Goal: Task Accomplishment & Management: Manage account settings

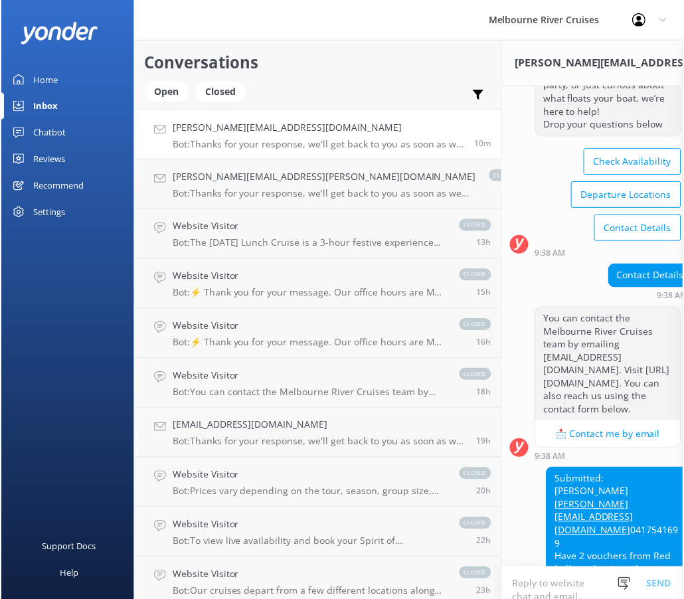
scroll to position [159, 0]
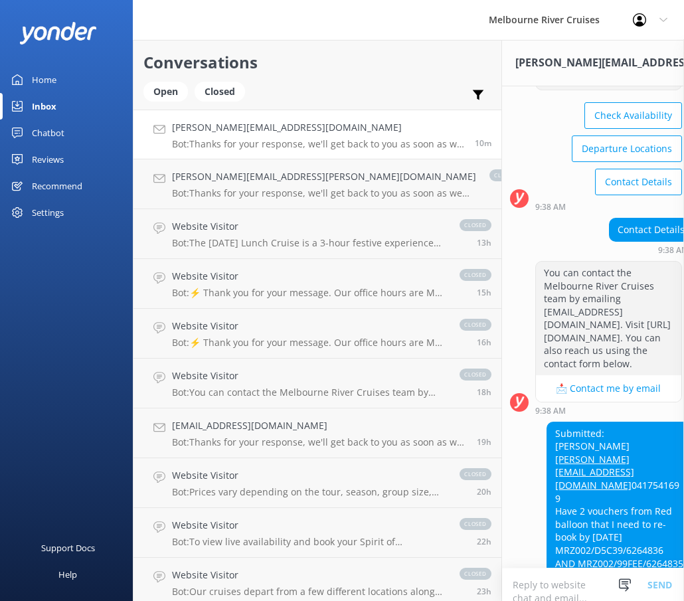
click at [601, 592] on div "9:41 AM" at bounding box center [620, 596] width 147 height 9
drag, startPoint x: 466, startPoint y: 411, endPoint x: 577, endPoint y: 414, distance: 111.6
click at [577, 422] on div "Submitted: [PERSON_NAME] [PERSON_NAME][EMAIL_ADDRESS][DOMAIN_NAME] 0417541699 H…" at bounding box center [619, 504] width 145 height 165
copy div "MRZ002/D5C39/6264836"
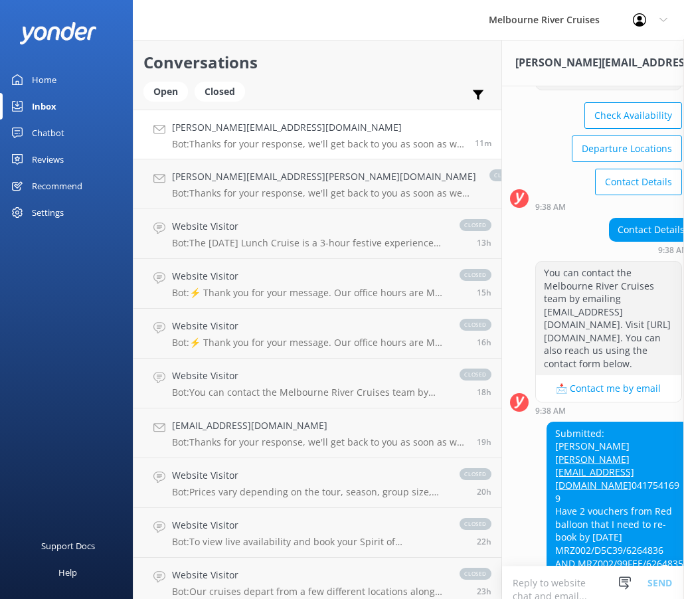
click at [551, 436] on div "Submitted: [PERSON_NAME] [PERSON_NAME][EMAIL_ADDRESS][DOMAIN_NAME] 0417541699 H…" at bounding box center [619, 504] width 145 height 165
drag, startPoint x: 572, startPoint y: 428, endPoint x: 470, endPoint y: 424, distance: 103.0
click at [547, 424] on div "Submitted: [PERSON_NAME] [PERSON_NAME][EMAIL_ADDRESS][DOMAIN_NAME] 0417541699 H…" at bounding box center [619, 504] width 145 height 165
copy div "MRZ002/99FEE/6264835"
drag, startPoint x: 570, startPoint y: 359, endPoint x: 463, endPoint y: 365, distance: 107.8
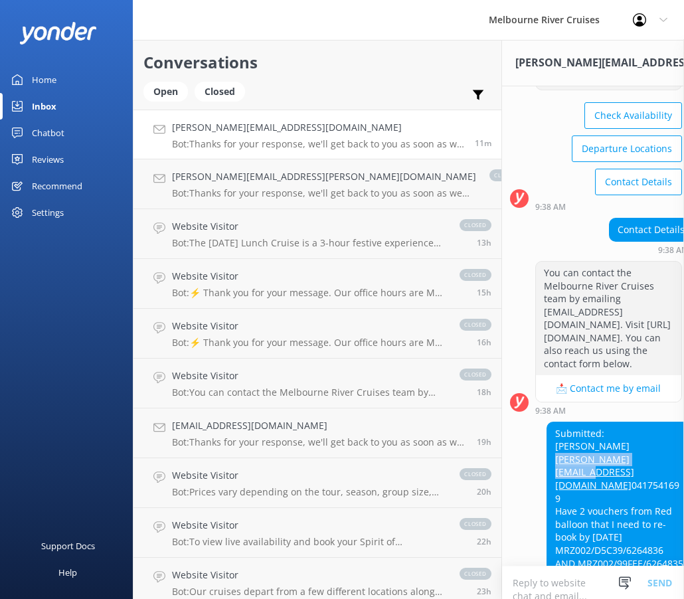
click at [547, 422] on div "Submitted: [PERSON_NAME] [PERSON_NAME][EMAIL_ADDRESS][DOMAIN_NAME] 0417541699 H…" at bounding box center [619, 504] width 145 height 165
copy link "[PERSON_NAME][EMAIL_ADDRESS][DOMAIN_NAME]"
drag, startPoint x: 572, startPoint y: 415, endPoint x: 466, endPoint y: 413, distance: 106.3
click at [547, 422] on div "Submitted: [PERSON_NAME] [PERSON_NAME][EMAIL_ADDRESS][DOMAIN_NAME] 0417541699 H…" at bounding box center [619, 504] width 145 height 165
copy div "MRZ002/D5C39/6264836"
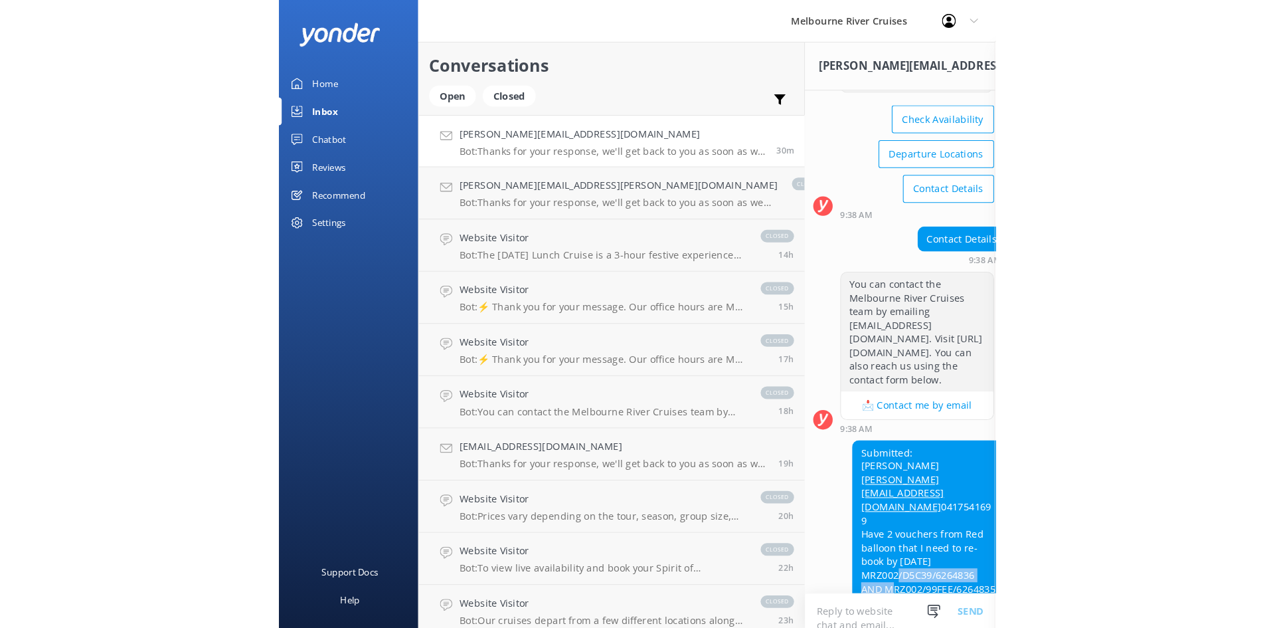
scroll to position [0, 0]
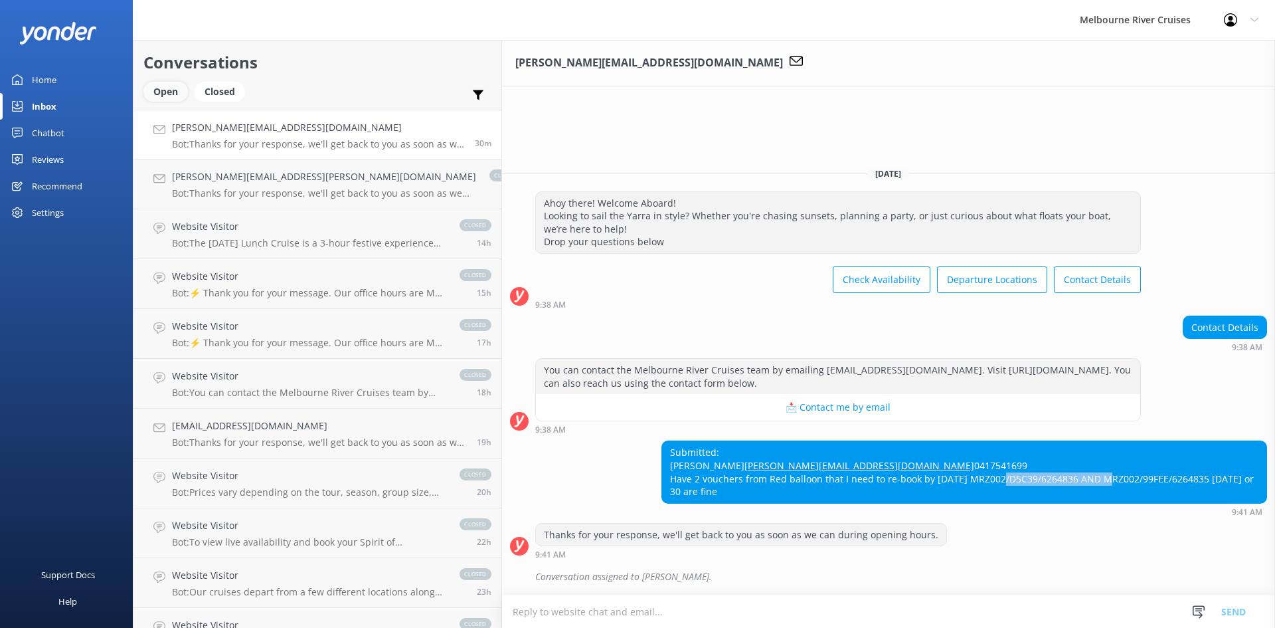
click at [171, 92] on div "Open" at bounding box center [165, 92] width 44 height 20
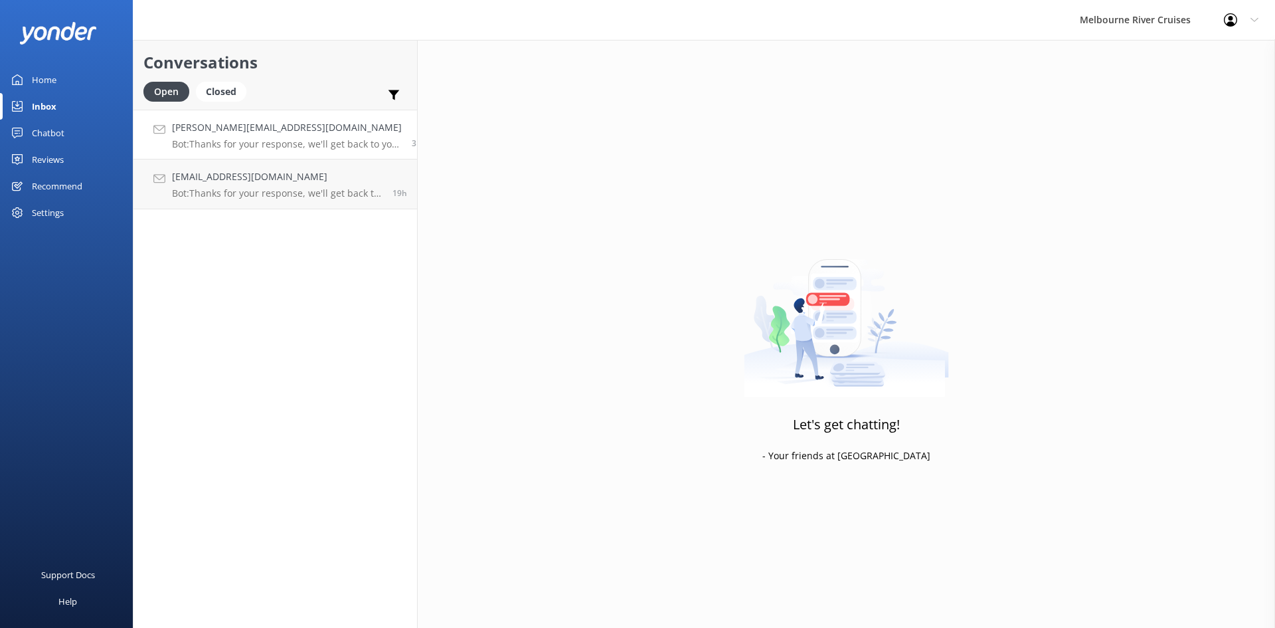
click at [237, 133] on h4 "[PERSON_NAME][EMAIL_ADDRESS][DOMAIN_NAME]" at bounding box center [287, 127] width 230 height 15
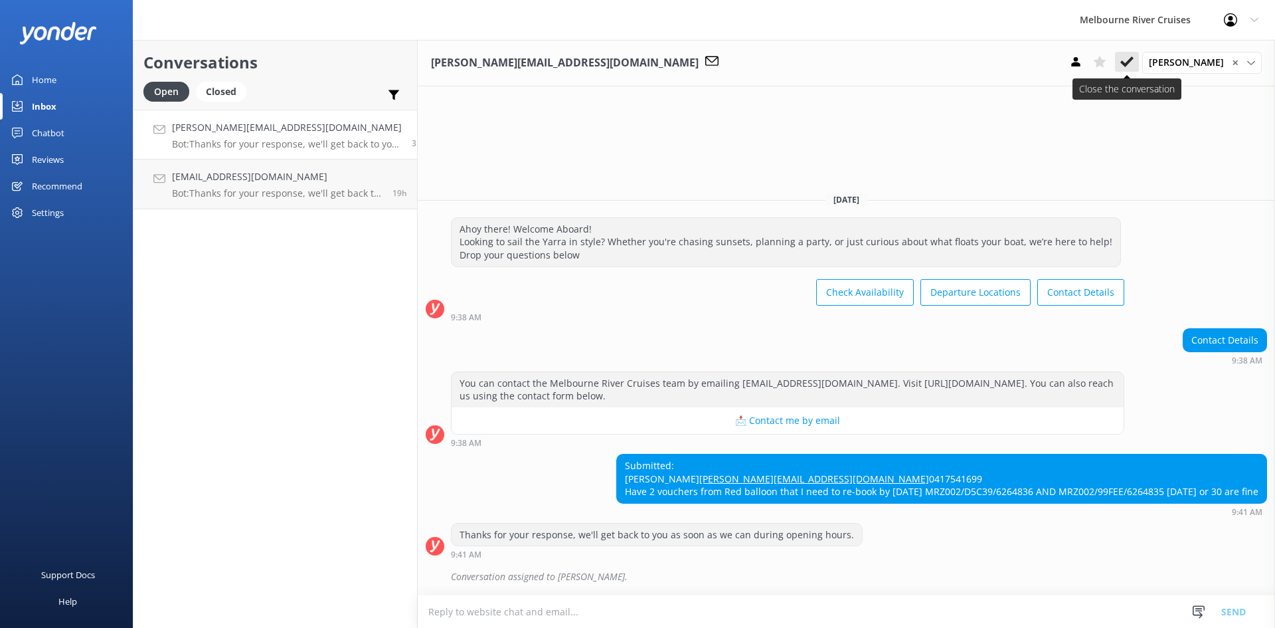
click at [683, 64] on use at bounding box center [1126, 61] width 13 height 11
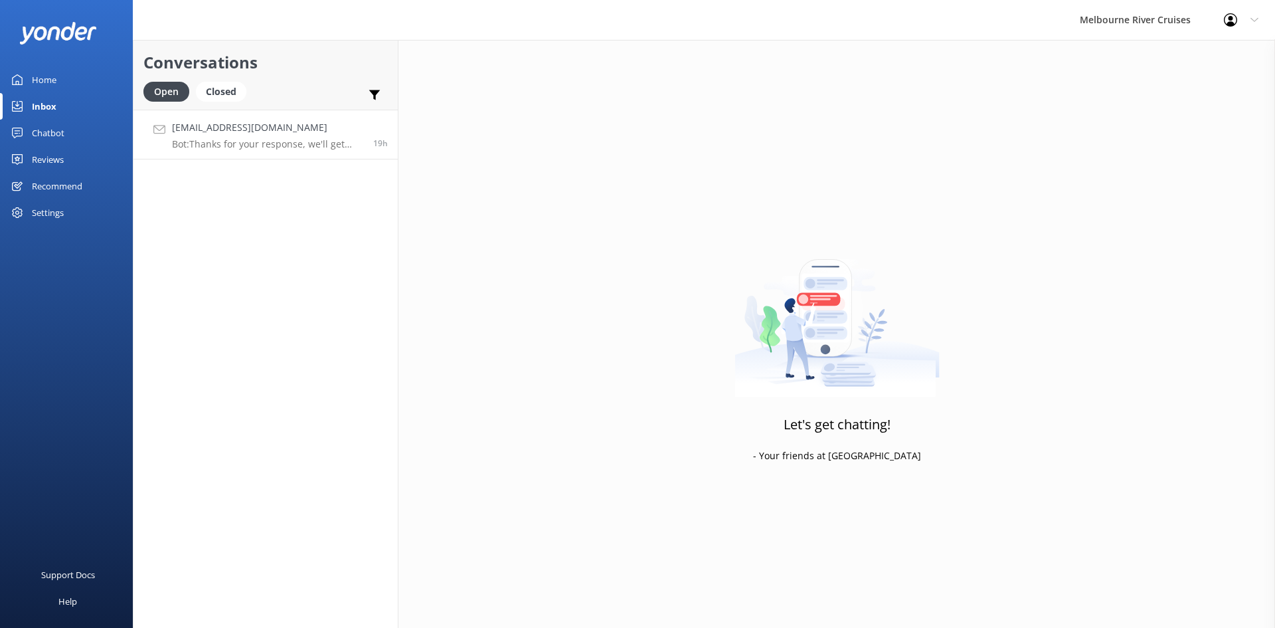
click at [237, 144] on p "Bot: Thanks for your response, we'll get back to you as soon as we can during o…" at bounding box center [267, 144] width 191 height 12
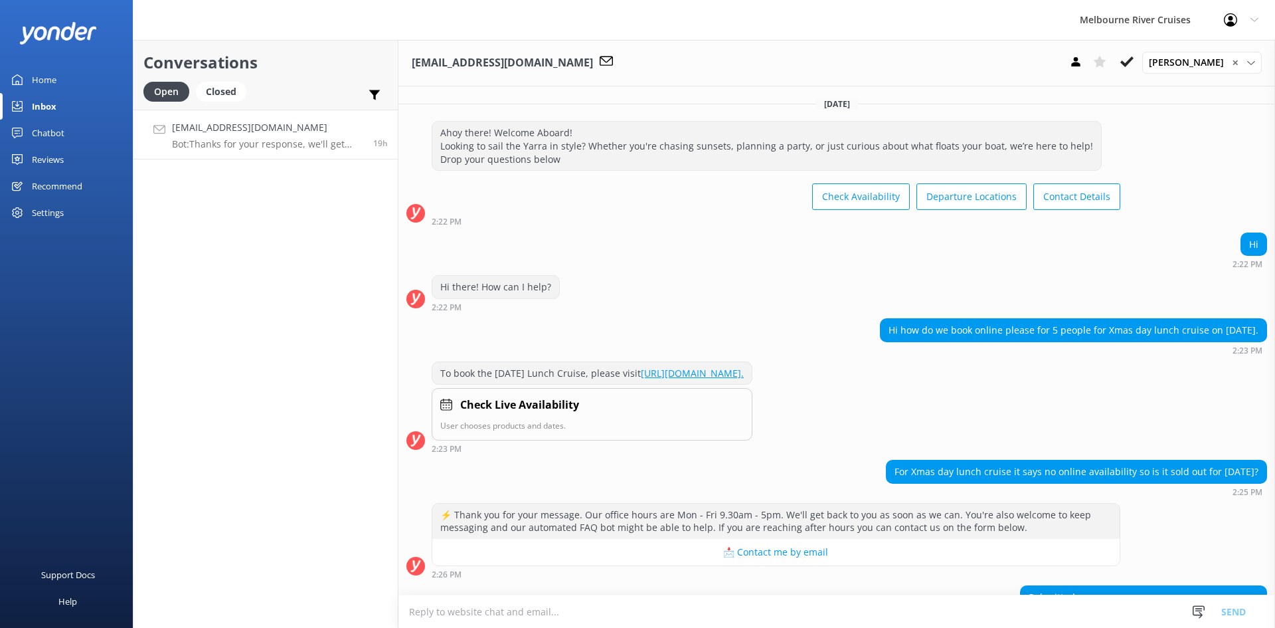
scroll to position [131, 0]
